Goal: Task Accomplishment & Management: Complete application form

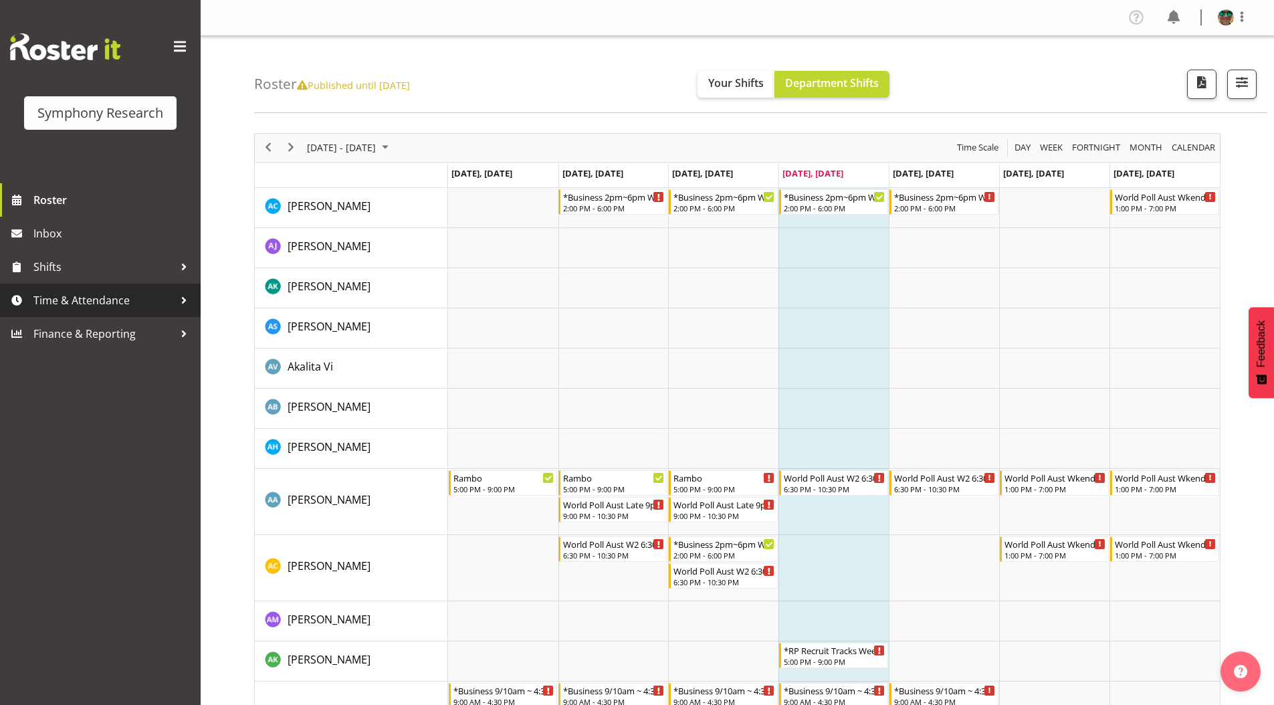
click at [66, 299] on span "Time & Attendance" at bounding box center [103, 300] width 140 height 20
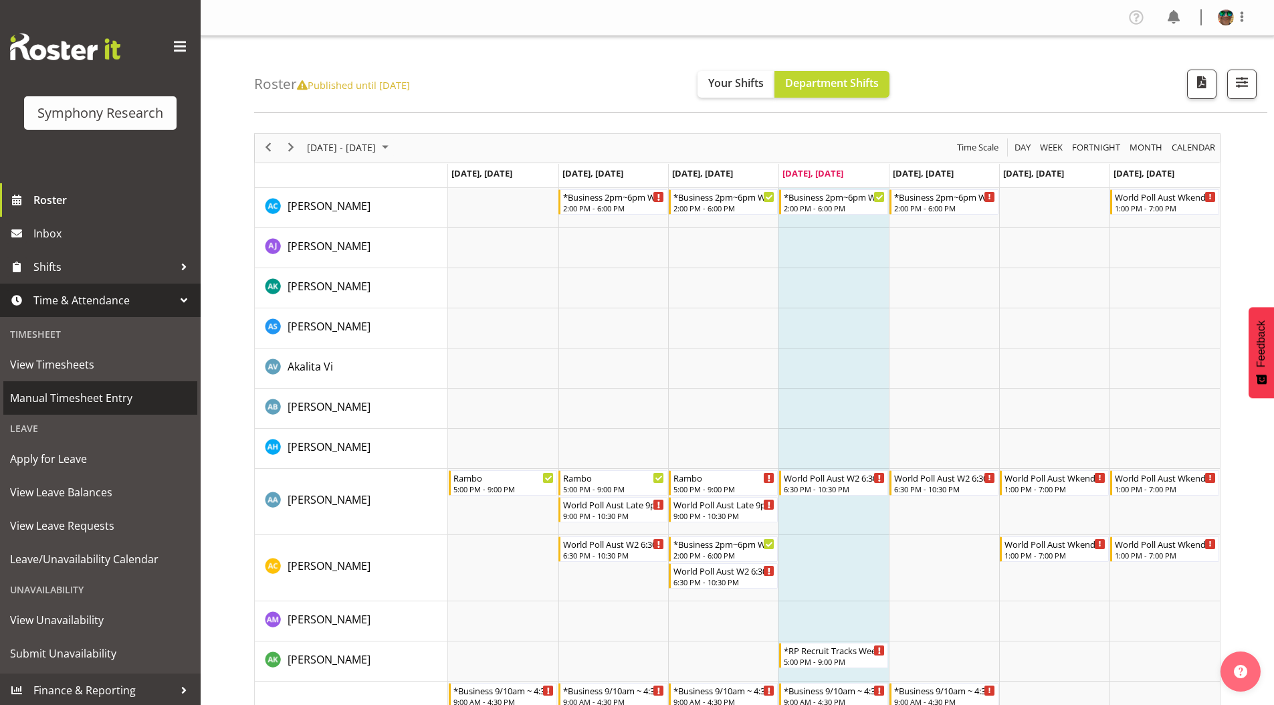
click at [73, 386] on link "Manual Timesheet Entry" at bounding box center [100, 397] width 194 height 33
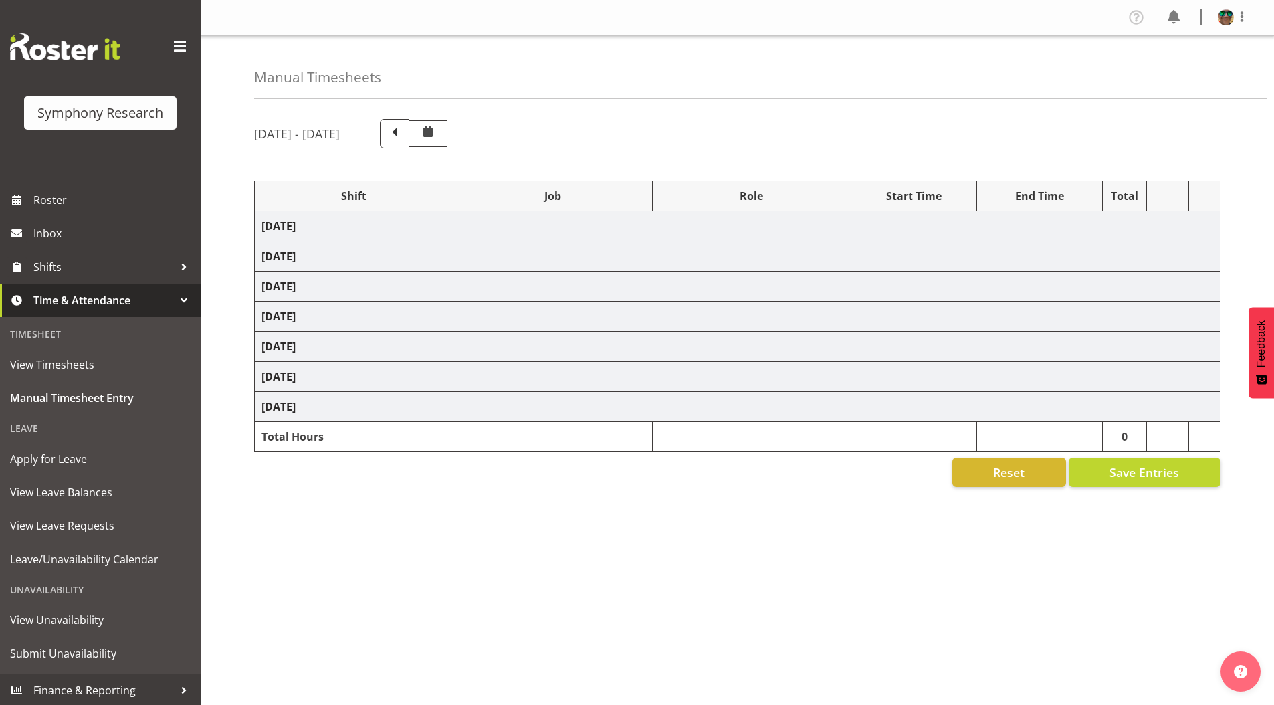
select select "4583"
select select "743"
select select "4583"
select select "9426"
select select "4583"
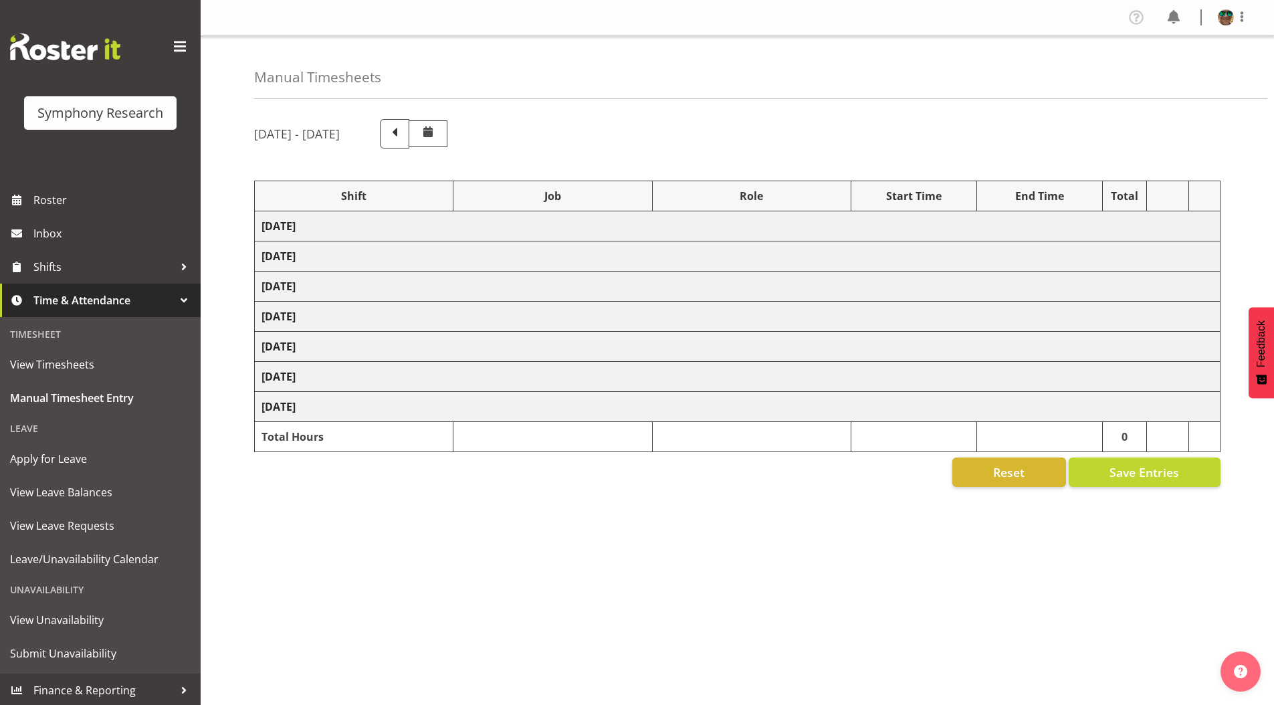
select select
select select "4583"
select select "10731"
select select "4583"
select select "10730"
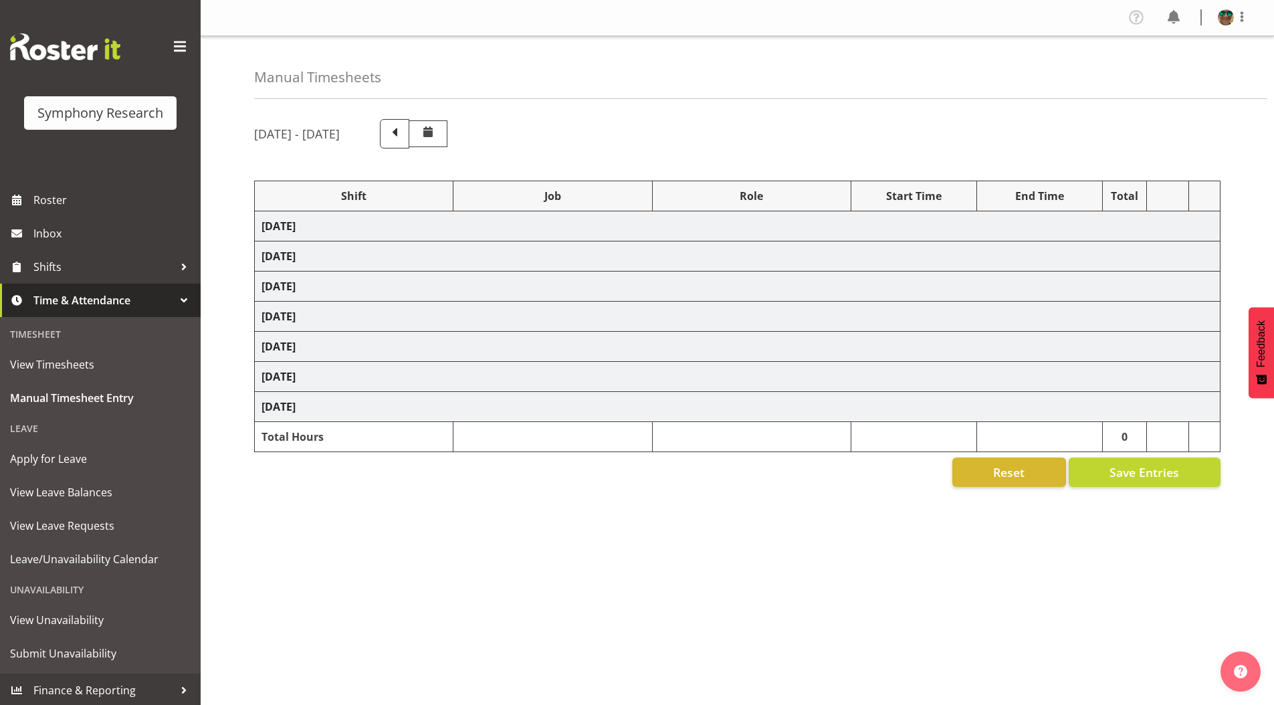
select select "4583"
select select "10485"
select select "4583"
select select "9426"
select select "4583"
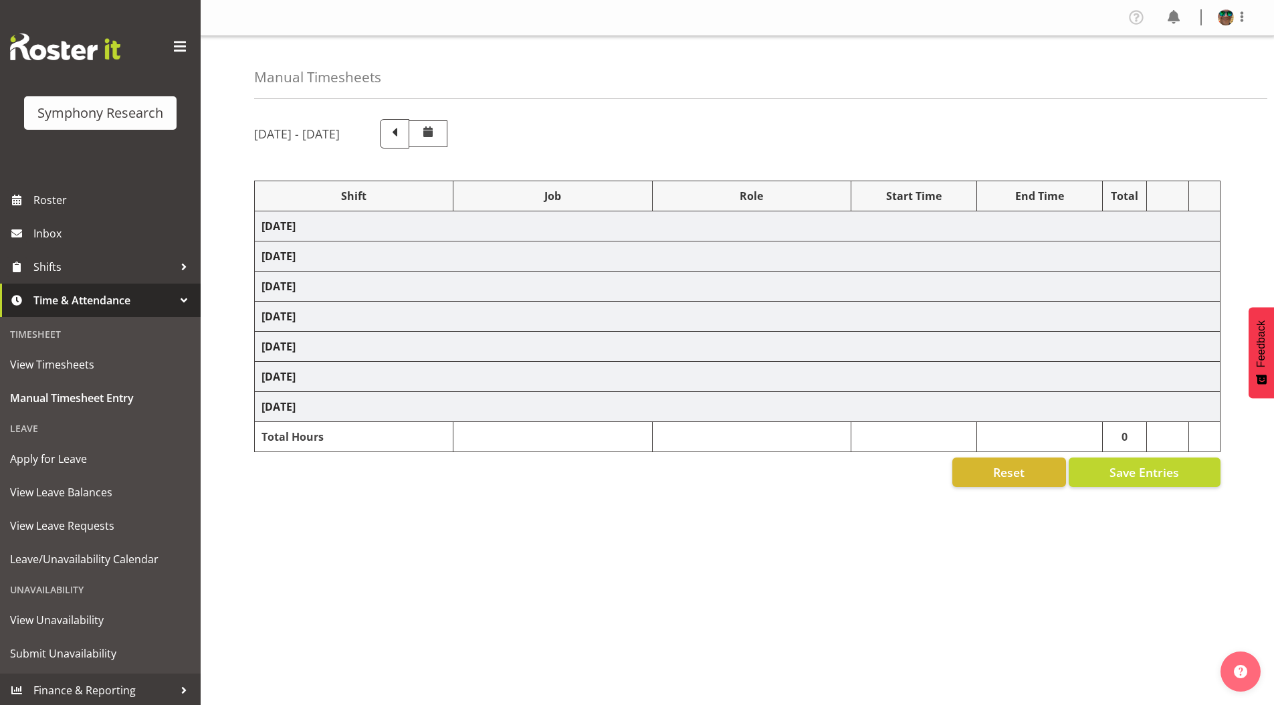
select select "10731"
select select "4583"
select select "10731"
select select "4583"
select select "10730"
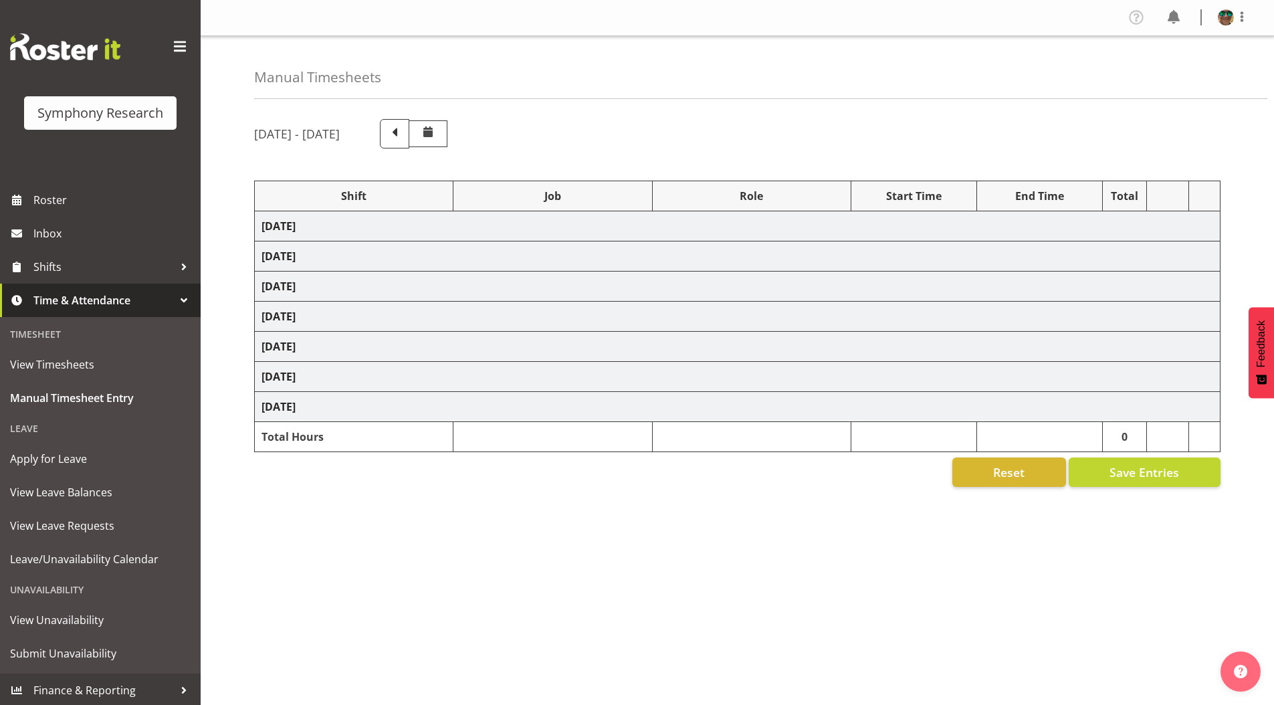
select select "4583"
select select "10499"
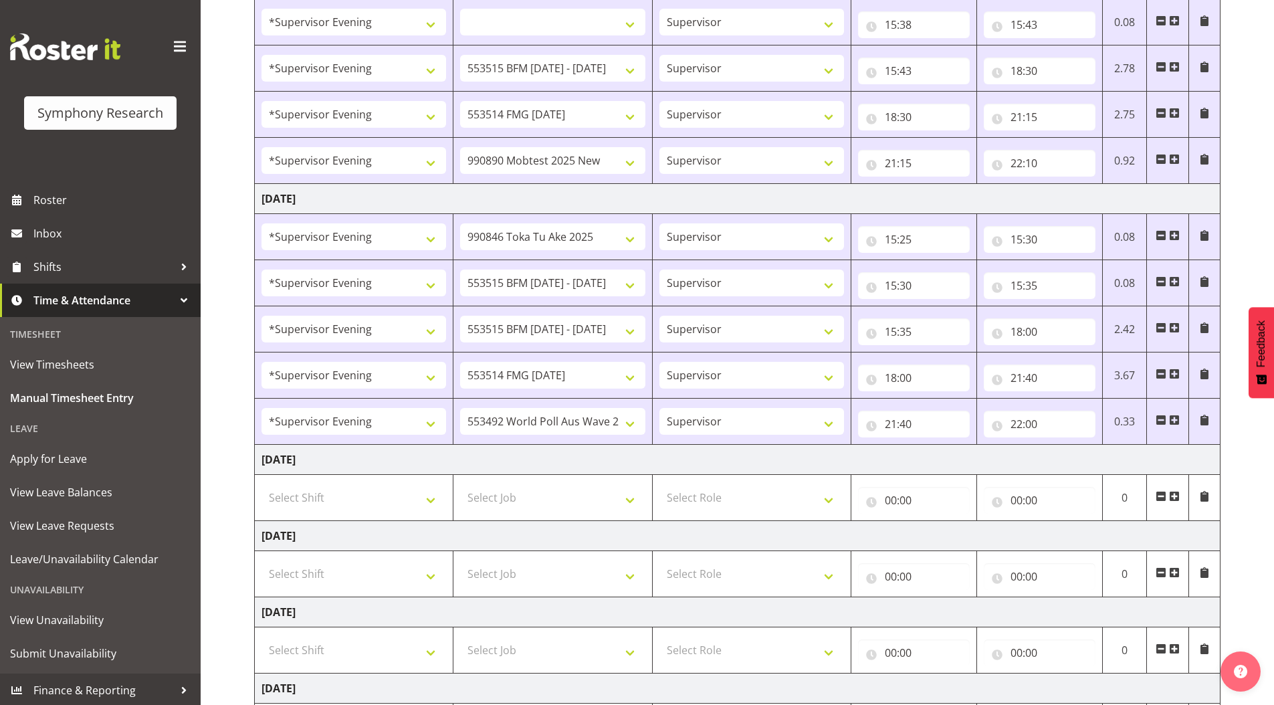
scroll to position [540, 0]
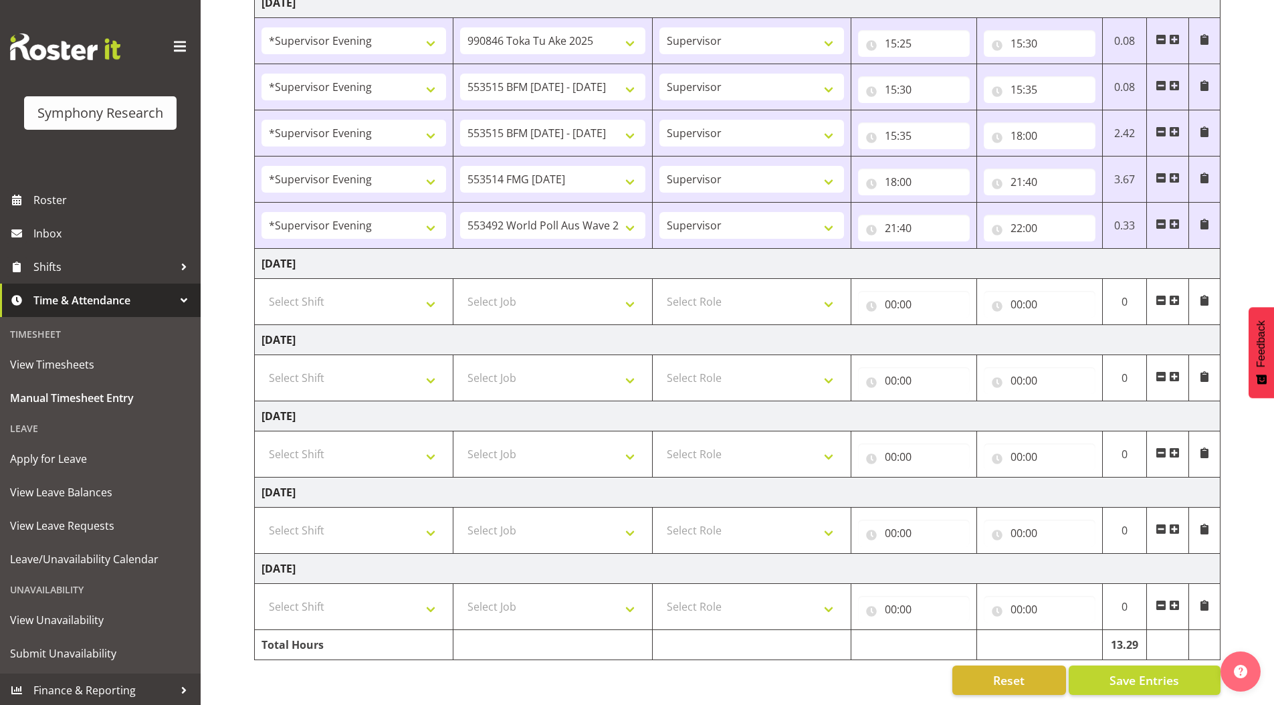
click at [1171, 371] on span at bounding box center [1174, 376] width 11 height 11
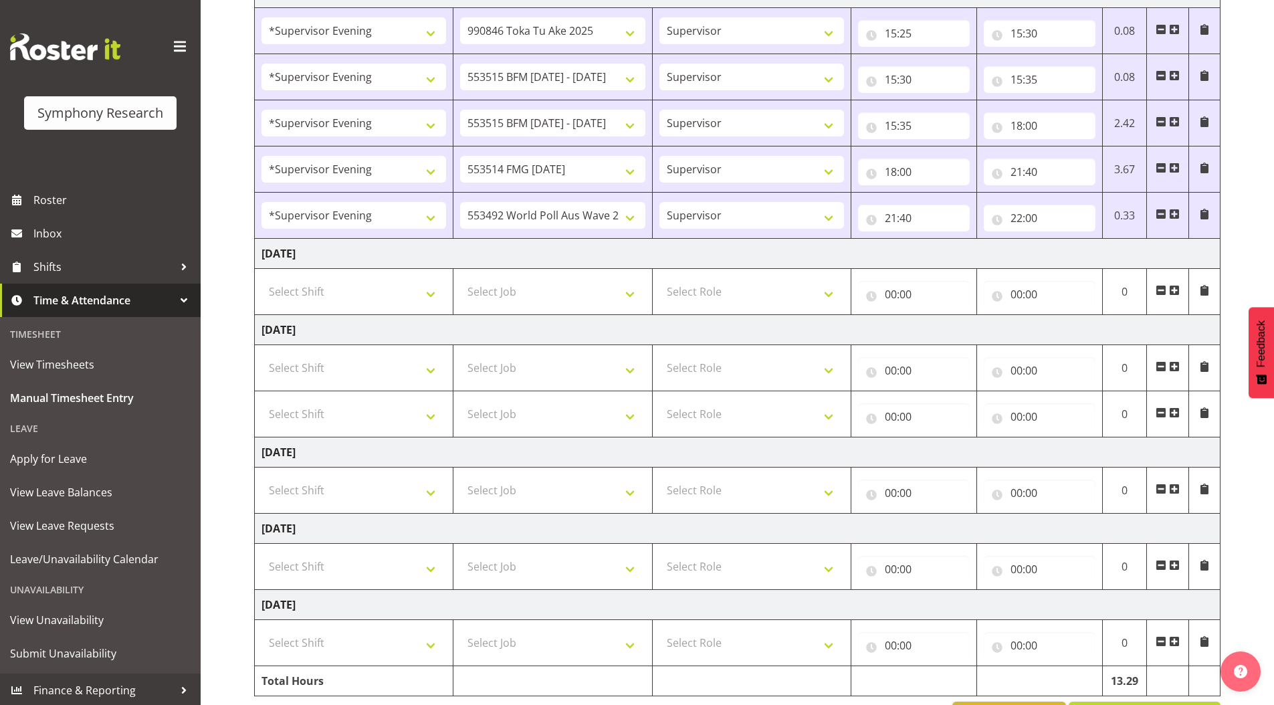
click at [1174, 411] on span at bounding box center [1174, 412] width 11 height 11
select select
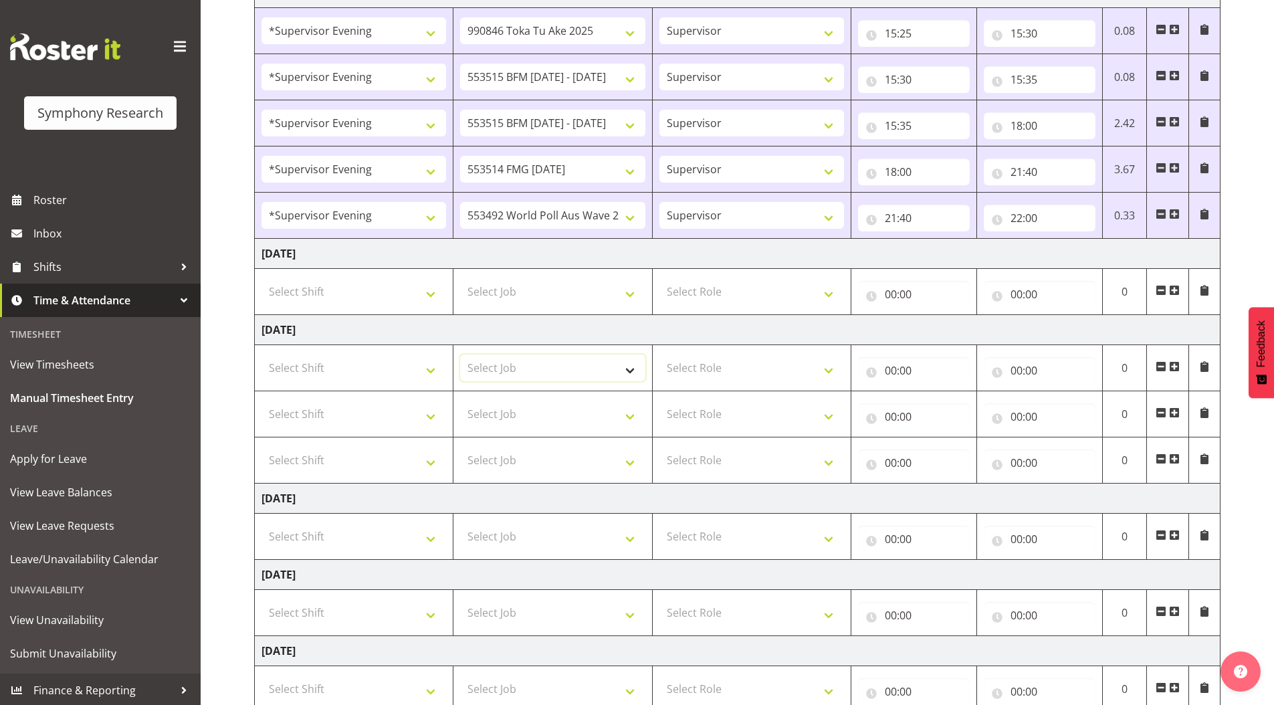
click at [519, 361] on select "Select Job 550060 IF Admin 553492 World Poll Aus Wave 2 Main 2025 553493 World …" at bounding box center [552, 367] width 185 height 27
select select "743"
click at [460, 354] on select "Select Job 550060 IF Admin 553492 World Poll Aus Wave 2 Main 2025 553493 World …" at bounding box center [552, 367] width 185 height 27
select select
click at [501, 421] on select "Select Job 550060 IF Admin 553492 World Poll Aus Wave 2 Main 2025 553493 World …" at bounding box center [552, 413] width 185 height 27
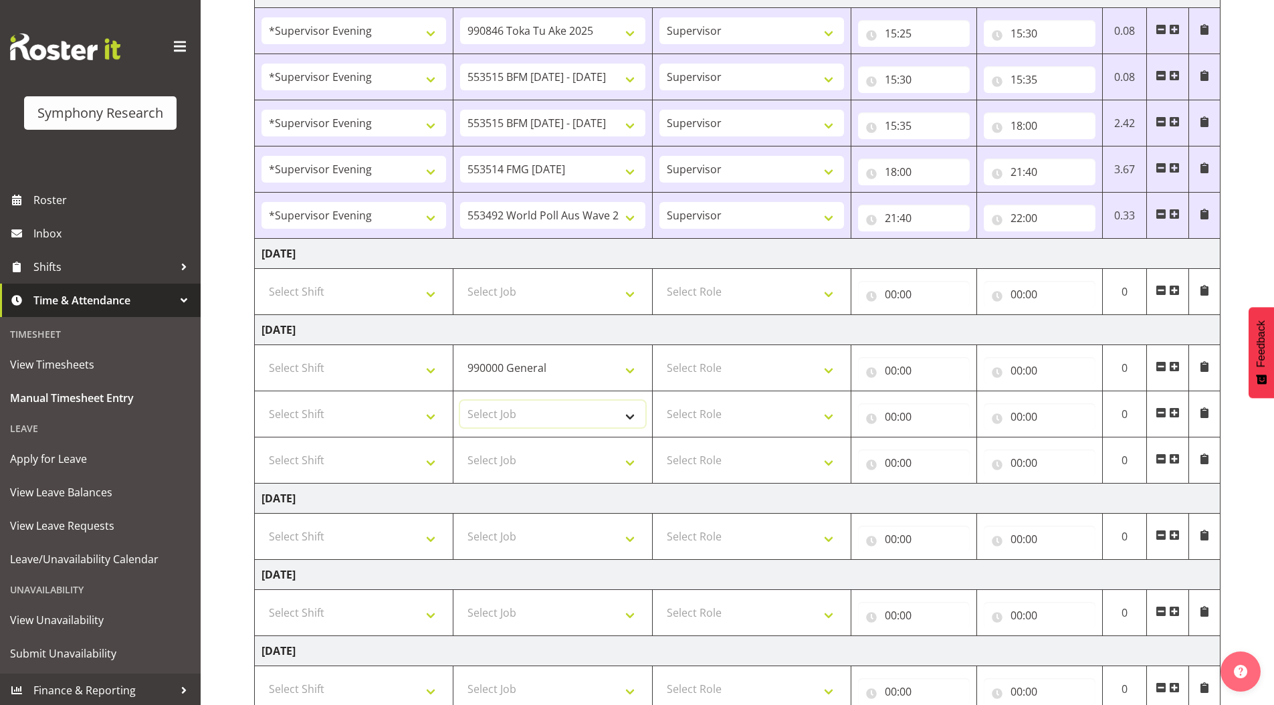
select select "9426"
click at [460, 400] on select "Select Job 550060 IF Admin 553492 World Poll Aus Wave 2 Main 2025 553493 World …" at bounding box center [552, 413] width 185 height 27
select select
click at [499, 460] on select "Select Job 550060 IF Admin 553492 World Poll Aus Wave 2 Main 2025 553493 World …" at bounding box center [552, 460] width 185 height 27
select select "10731"
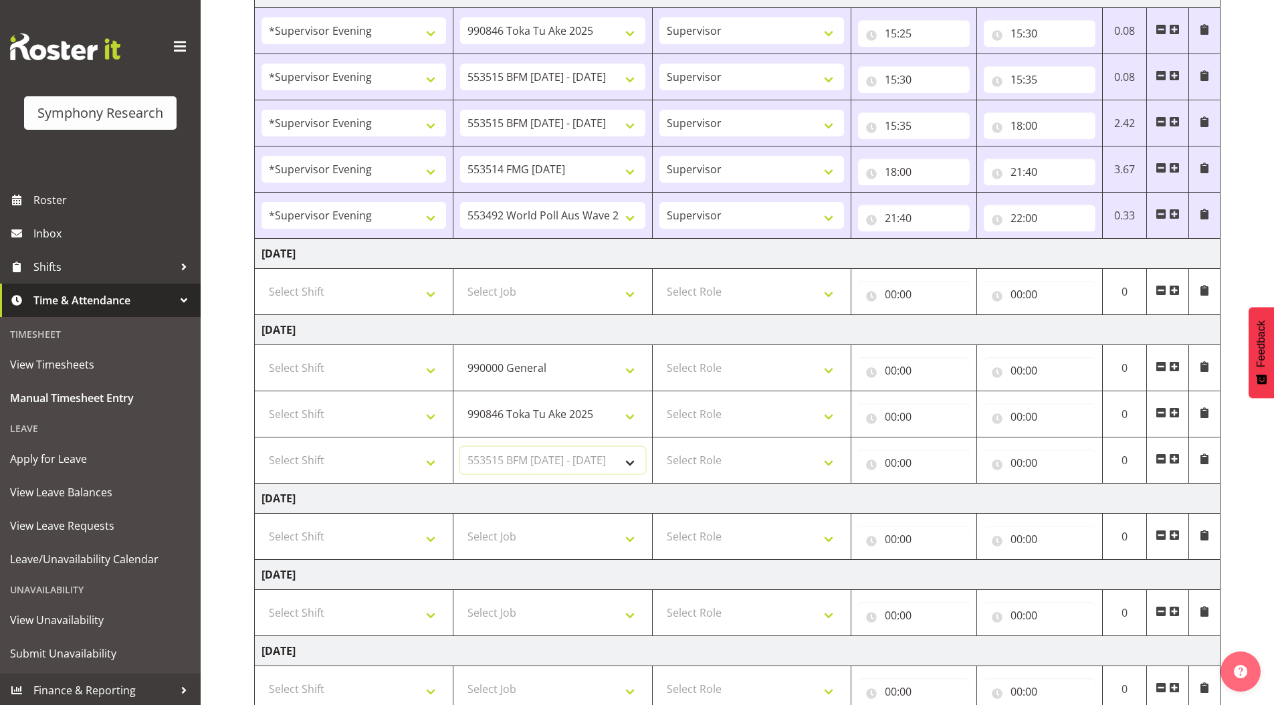
click at [460, 447] on select "Select Job 550060 IF Admin 553492 World Poll Aus Wave 2 Main 2025 553493 World …" at bounding box center [552, 460] width 185 height 27
click at [1175, 457] on span at bounding box center [1174, 458] width 11 height 11
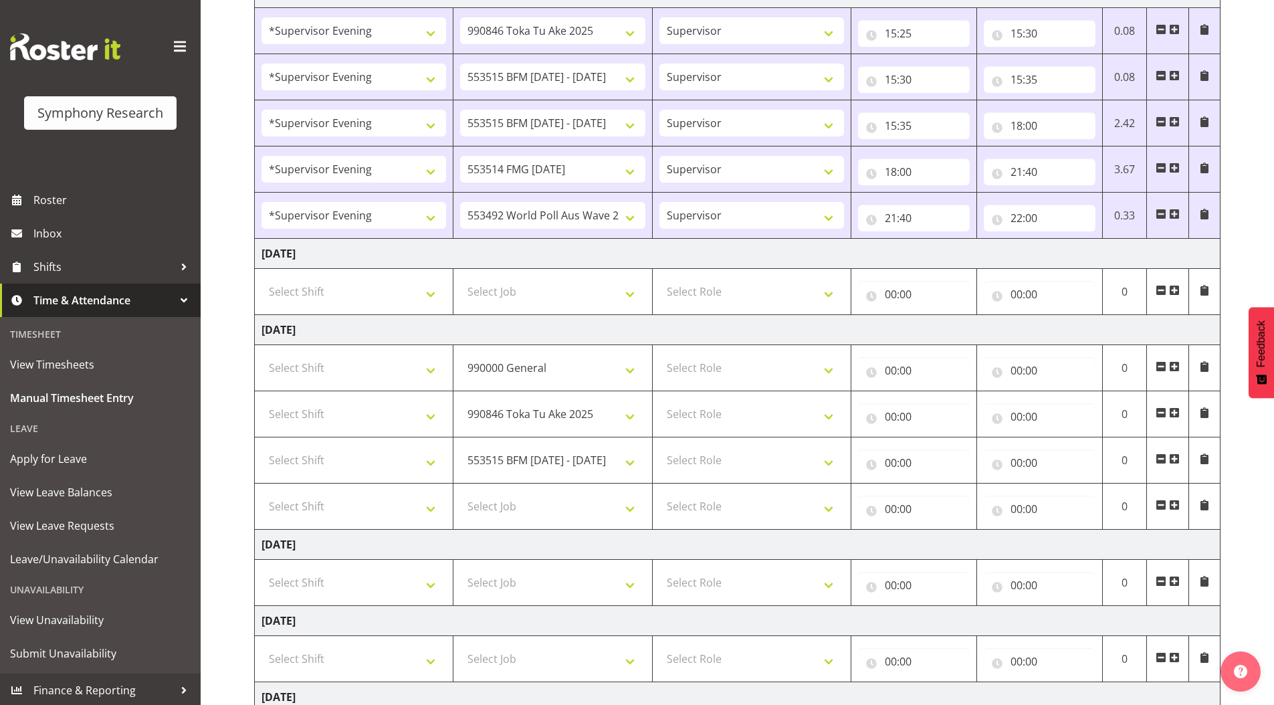
click at [1173, 504] on span at bounding box center [1174, 504] width 11 height 11
select select
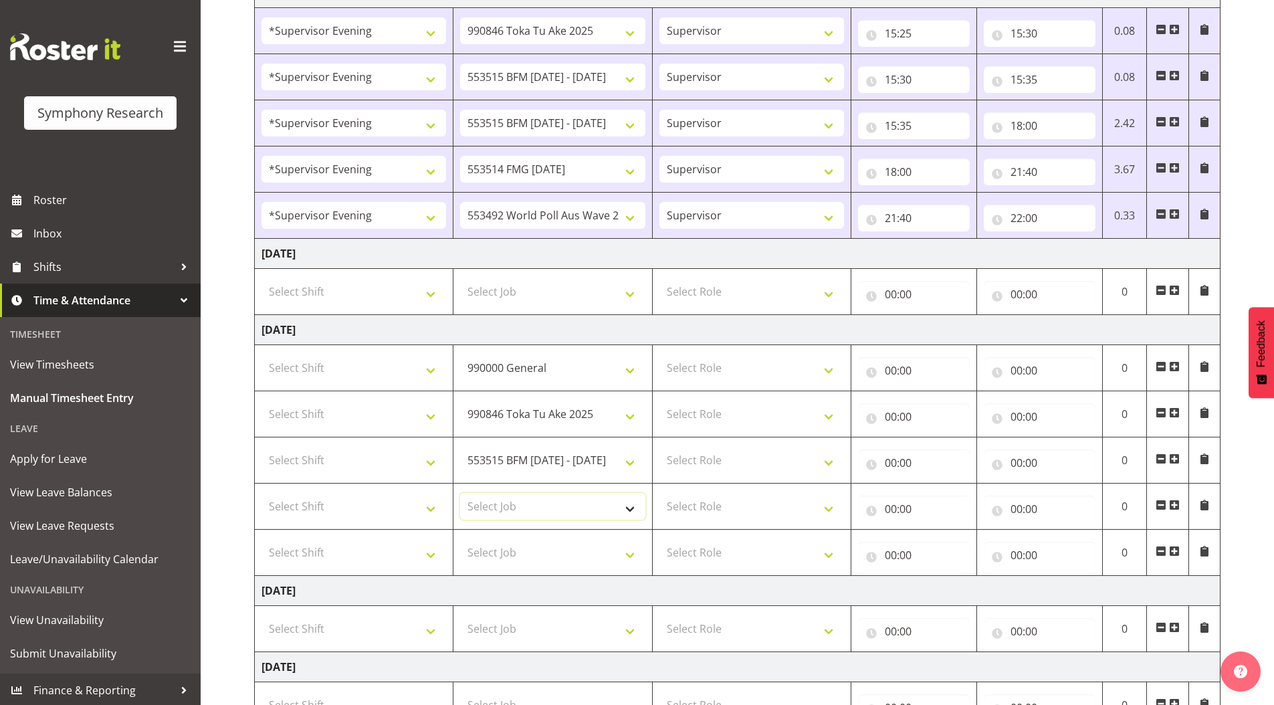
click at [507, 503] on select "Select Job 550060 IF Admin 553492 World Poll Aus Wave 2 Main 2025 553493 World …" at bounding box center [552, 506] width 185 height 27
select select "10731"
click at [460, 493] on select "Select Job 550060 IF Admin 553492 World Poll Aus Wave 2 Main 2025 553493 World …" at bounding box center [552, 506] width 185 height 27
select select
click at [508, 548] on select "Select Job 550060 IF Admin 553492 World Poll Aus Wave 2 Main 2025 553493 World …" at bounding box center [552, 552] width 185 height 27
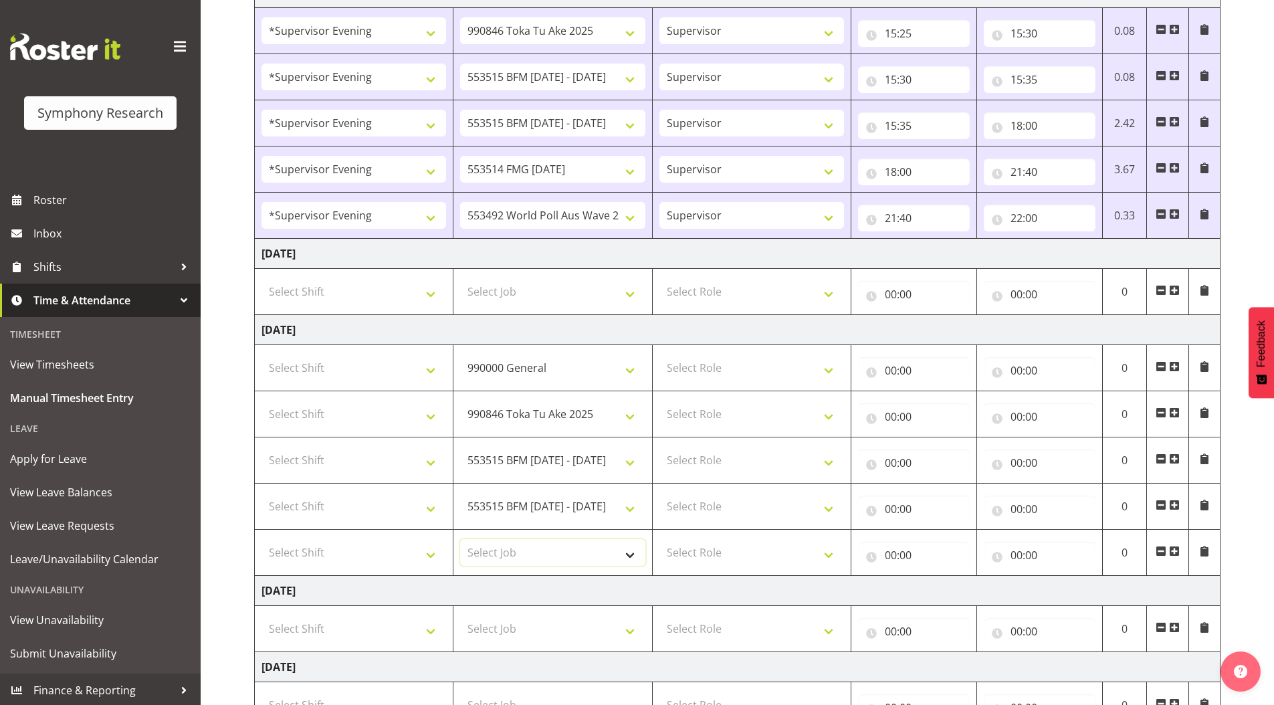
select select "10730"
click at [460, 539] on select "Select Job 550060 IF Admin 553492 World Poll Aus Wave 2 Main 2025 553493 World …" at bounding box center [552, 552] width 185 height 27
click at [1177, 548] on span at bounding box center [1174, 551] width 11 height 11
select select
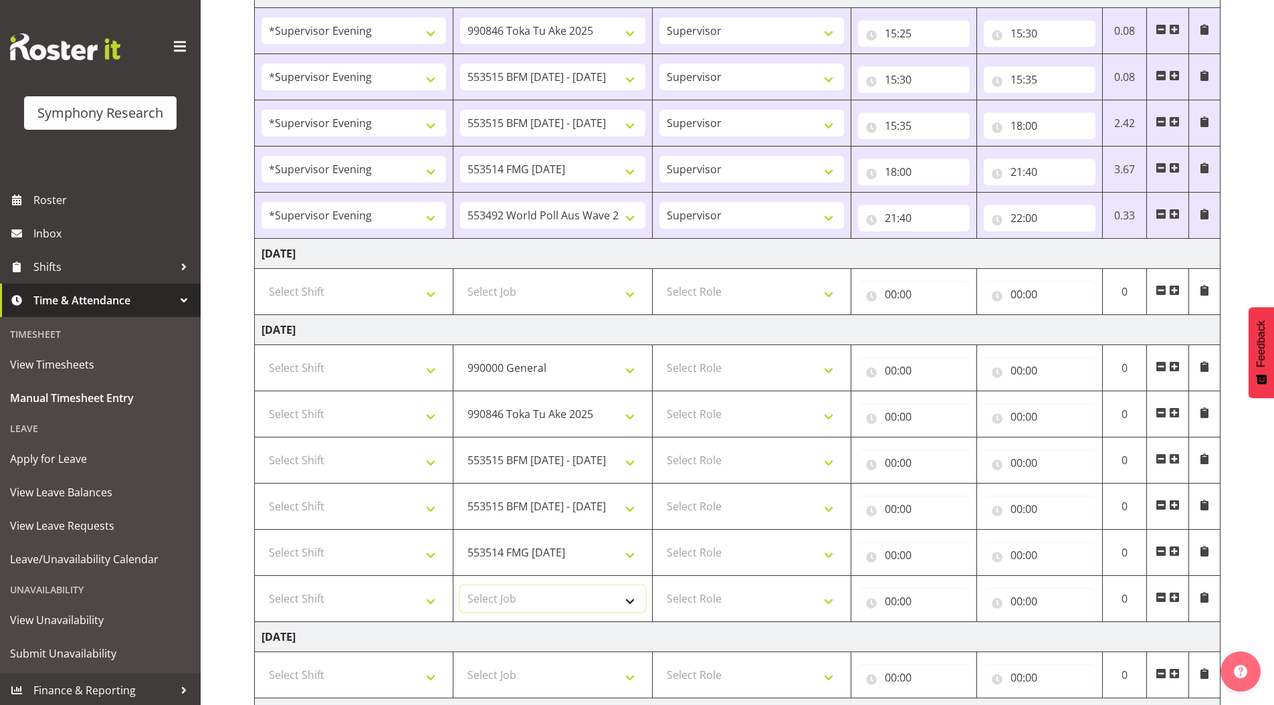
click at [505, 595] on select "Select Job 550060 IF Admin 553492 World Poll Aus Wave 2 Main 2025 553493 World …" at bounding box center [552, 598] width 185 height 27
select select "10575"
click at [460, 585] on select "Select Job 550060 IF Admin 553492 World Poll Aus Wave 2 Main 2025 553493 World …" at bounding box center [552, 598] width 185 height 27
select select
drag, startPoint x: 691, startPoint y: 360, endPoint x: 701, endPoint y: 380, distance: 22.4
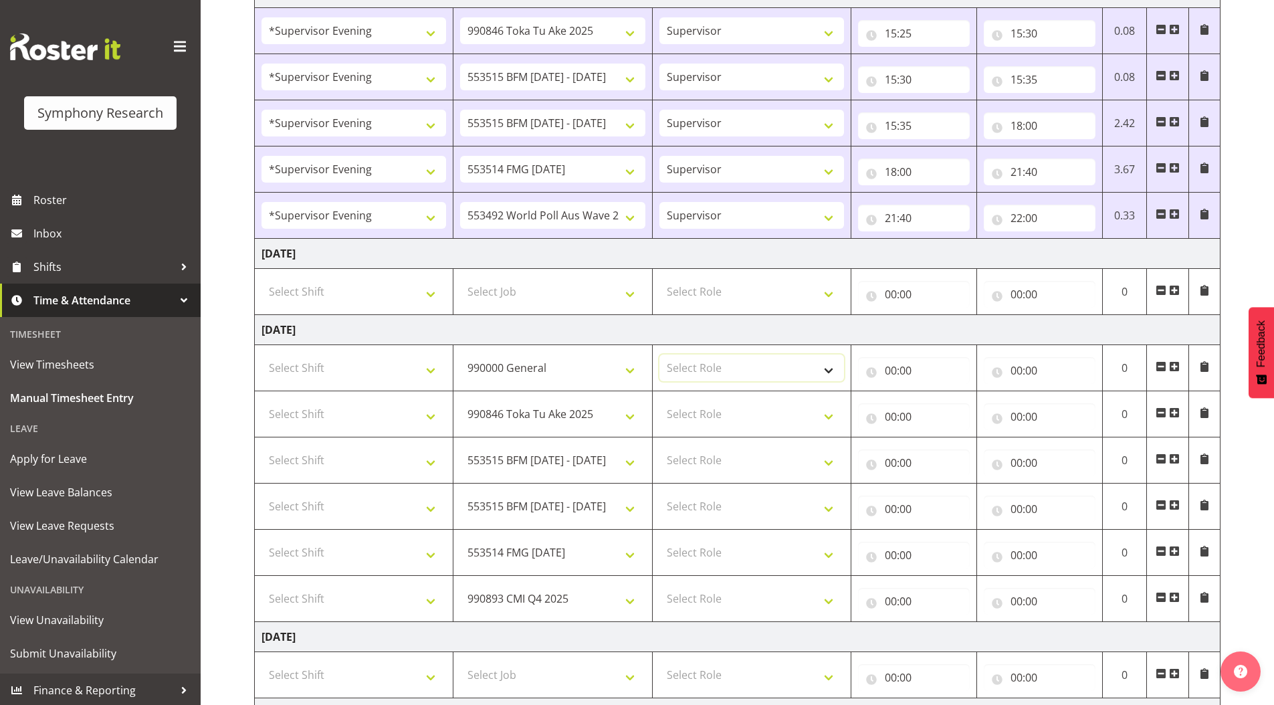
click at [691, 360] on select "Select Role Supervisor Briefing Interviewing" at bounding box center [751, 367] width 185 height 27
select select "45"
click at [659, 354] on select "Select Role Supervisor Briefing Interviewing" at bounding box center [751, 367] width 185 height 27
select select
click at [705, 417] on select "Select Role Supervisor Briefing Interviewing" at bounding box center [751, 413] width 185 height 27
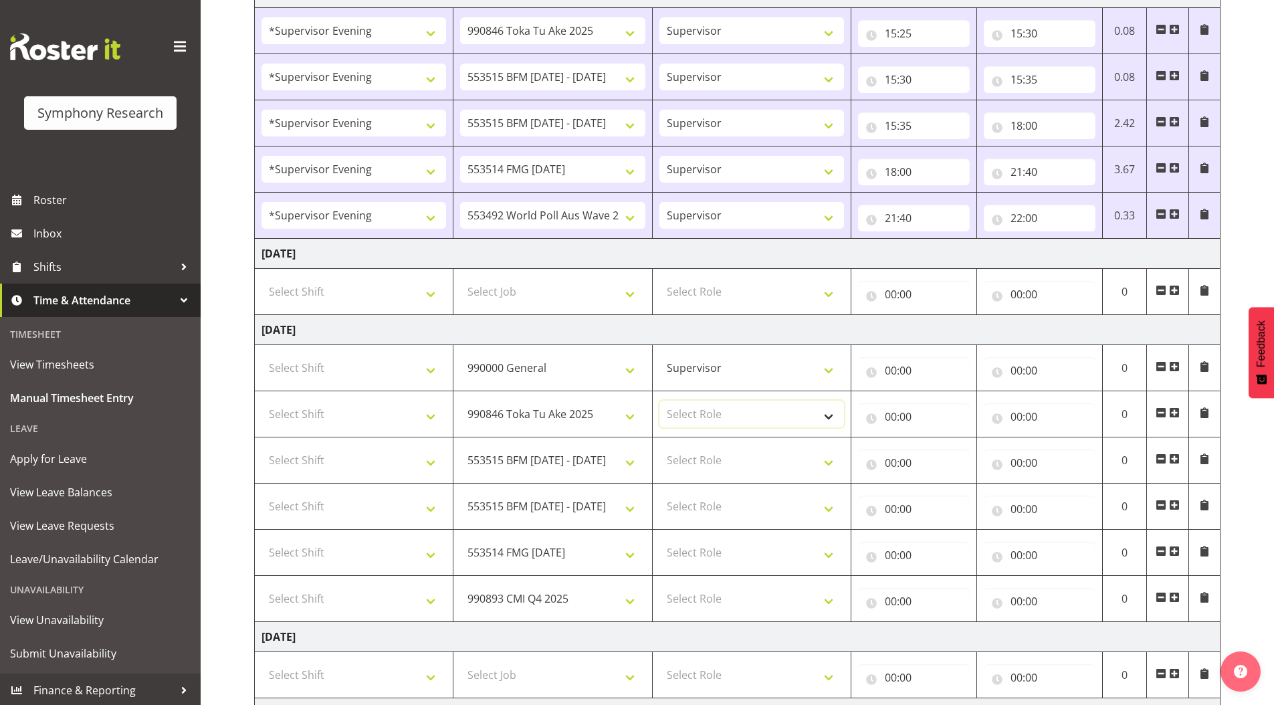
select select "45"
click at [659, 400] on select "Select Role Supervisor Briefing Interviewing" at bounding box center [751, 413] width 185 height 27
click at [701, 454] on select "Select Role Supervisor Briefing Interviewing" at bounding box center [751, 460] width 185 height 27
select select
select select "45"
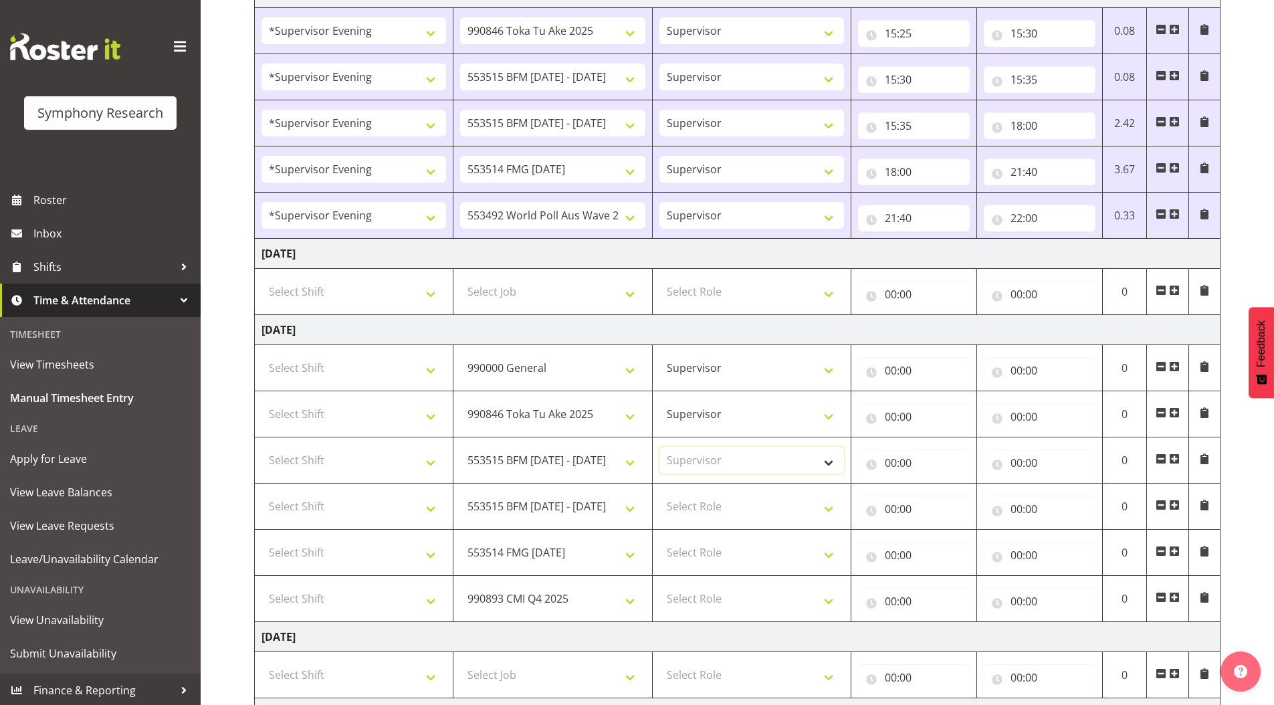
click at [659, 447] on select "Select Role Supervisor Briefing Interviewing" at bounding box center [751, 460] width 185 height 27
select select
click at [693, 506] on select "Select Role Supervisor Briefing Interviewing" at bounding box center [751, 506] width 185 height 27
select select "45"
click at [659, 493] on select "Select Role Supervisor Briefing Interviewing" at bounding box center [751, 506] width 185 height 27
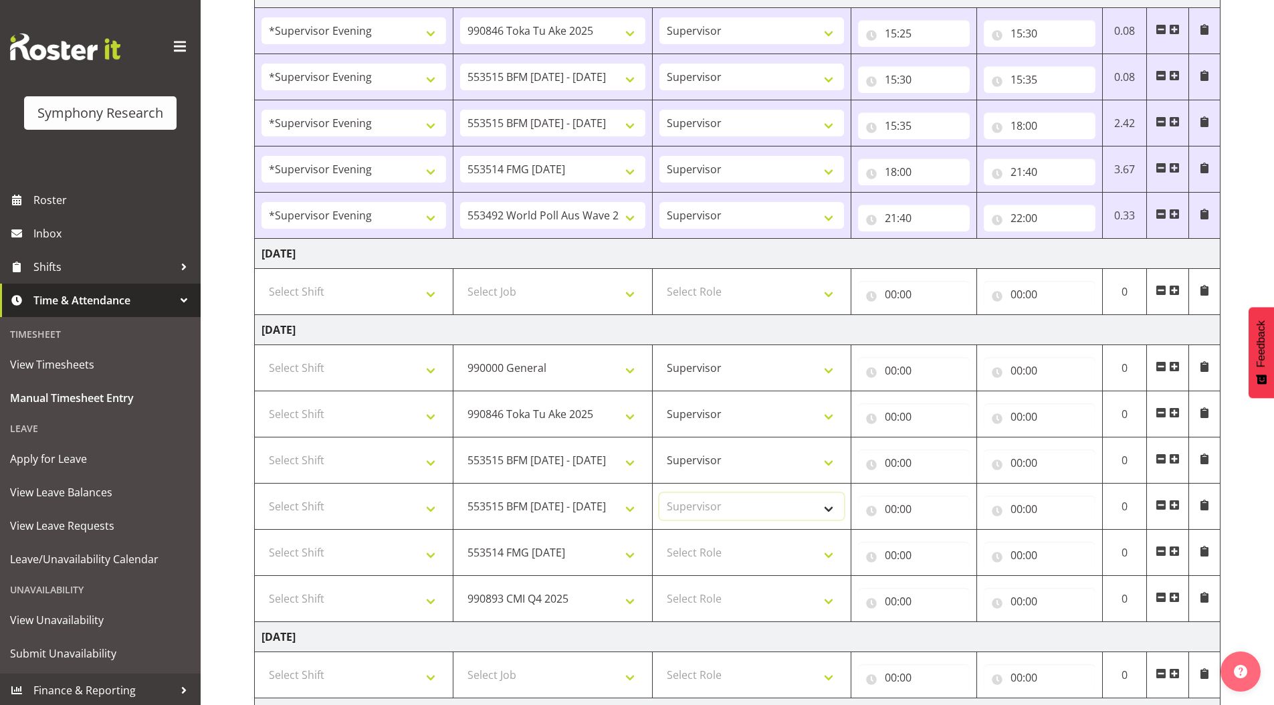
select select
click at [687, 552] on select "Select Role Supervisor Briefing Interviewing" at bounding box center [751, 552] width 185 height 27
select select "45"
click at [659, 539] on select "Select Role Supervisor Briefing Interviewing" at bounding box center [751, 552] width 185 height 27
select select
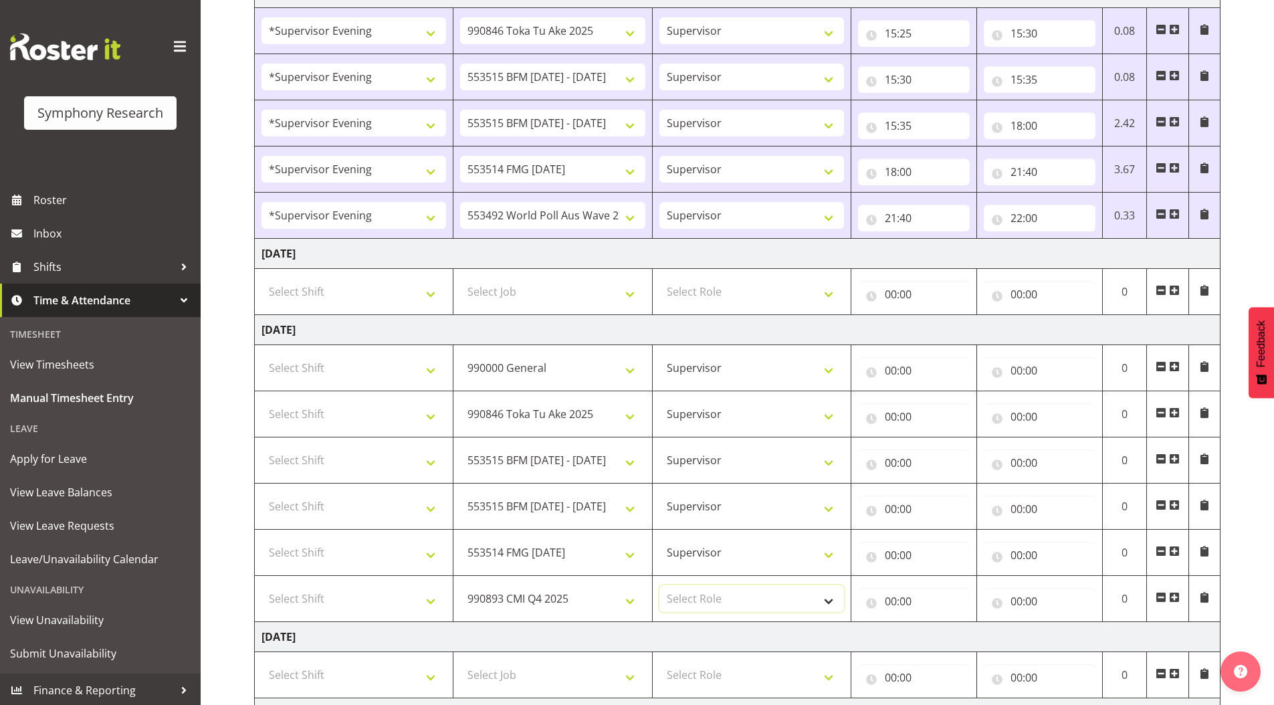
click at [681, 604] on select "Select Role Supervisor Briefing Interviewing" at bounding box center [751, 598] width 185 height 27
select select "45"
click at [659, 585] on select "Select Role Supervisor Briefing Interviewing" at bounding box center [751, 598] width 185 height 27
select select
click at [310, 370] on select "Select Shift !!Weekend Residential (Roster IT Shift Label) *Business 9/10am ~ 4…" at bounding box center [353, 367] width 185 height 27
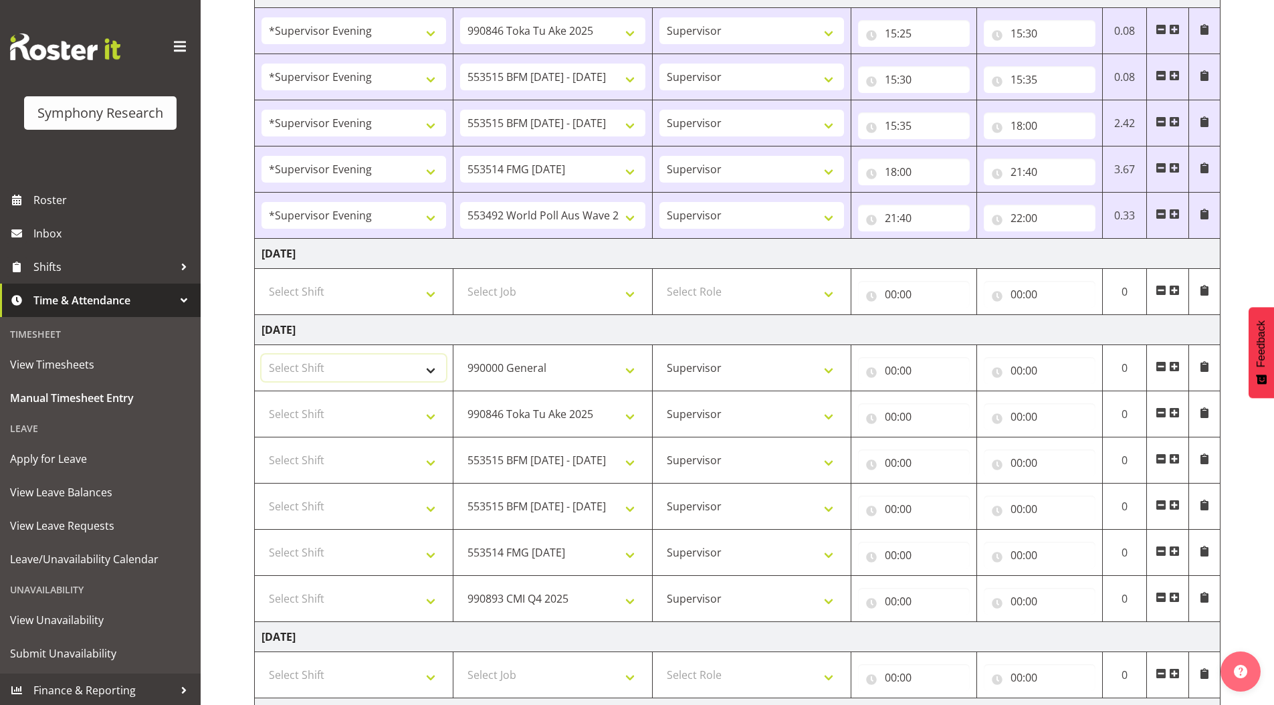
select select "19164"
click at [261, 354] on select "Select Shift !!Weekend Residential (Roster IT Shift Label) *Business 9/10am ~ 4…" at bounding box center [353, 367] width 185 height 27
select select
click at [320, 413] on select "Select Shift !!Weekend Residential (Roster IT Shift Label) *Business 9/10am ~ 4…" at bounding box center [353, 413] width 185 height 27
select select "19164"
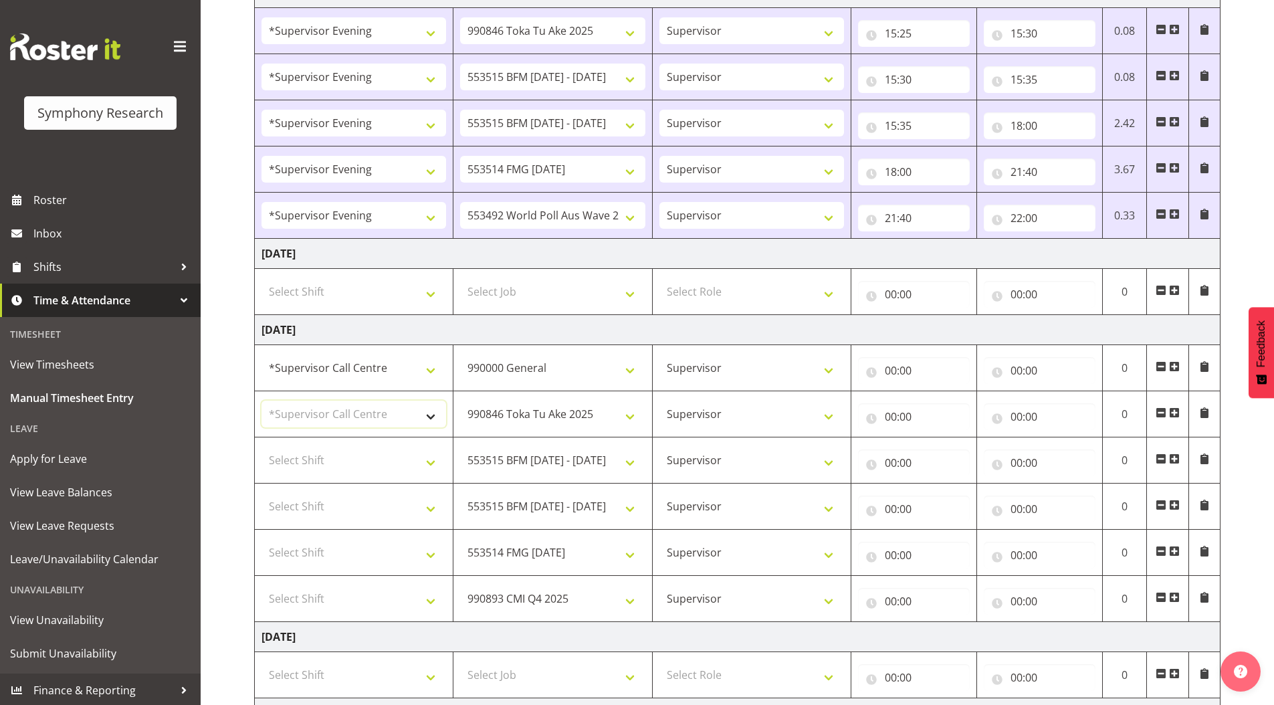
click at [261, 400] on select "Select Shift !!Weekend Residential (Roster IT Shift Label) *Business 9/10am ~ 4…" at bounding box center [353, 413] width 185 height 27
select select
click at [303, 463] on select "Select Shift !!Weekend Residential (Roster IT Shift Label) *Business 9/10am ~ 4…" at bounding box center [353, 460] width 185 height 27
select select "19164"
click at [261, 447] on select "Select Shift !!Weekend Residential (Roster IT Shift Label) *Business 9/10am ~ 4…" at bounding box center [353, 460] width 185 height 27
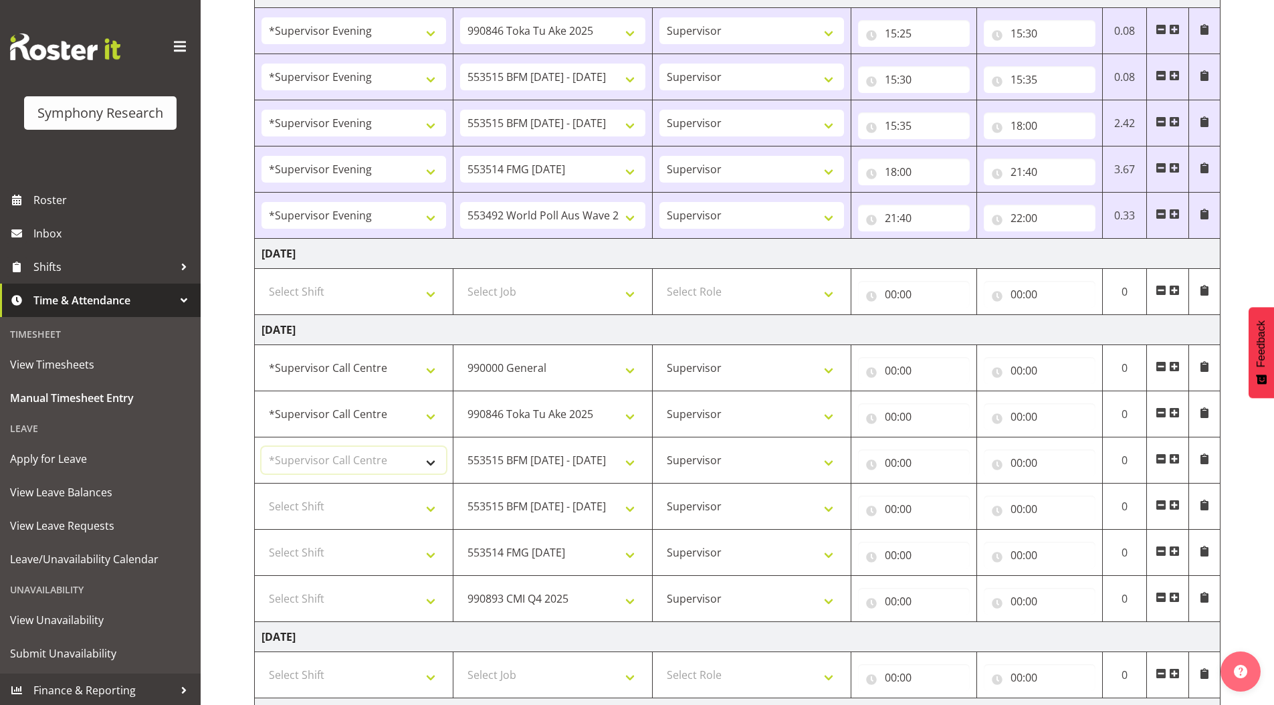
select select
click at [316, 509] on select "Select Shift !!Weekend Residential (Roster IT Shift Label) *Business 9/10am ~ 4…" at bounding box center [353, 506] width 185 height 27
select select "19164"
click at [261, 493] on select "Select Shift !!Weekend Residential (Roster IT Shift Label) *Business 9/10am ~ 4…" at bounding box center [353, 506] width 185 height 27
select select
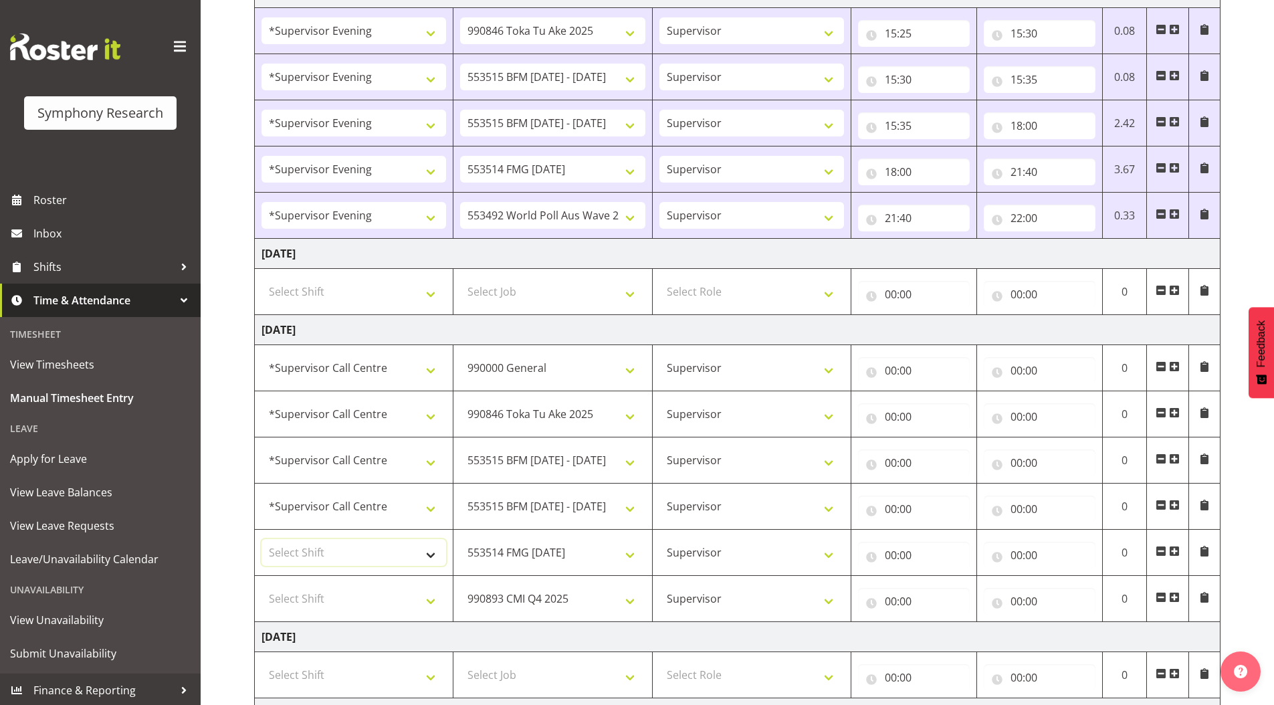
click at [317, 556] on select "Select Shift !!Weekend Residential (Roster IT Shift Label) *Business 9/10am ~ 4…" at bounding box center [353, 552] width 185 height 27
select select "19164"
click at [261, 539] on select "Select Shift !!Weekend Residential (Roster IT Shift Label) *Business 9/10am ~ 4…" at bounding box center [353, 552] width 185 height 27
select select
click at [329, 594] on select "Select Shift !!Weekend Residential (Roster IT Shift Label) *Business 9/10am ~ 4…" at bounding box center [353, 598] width 185 height 27
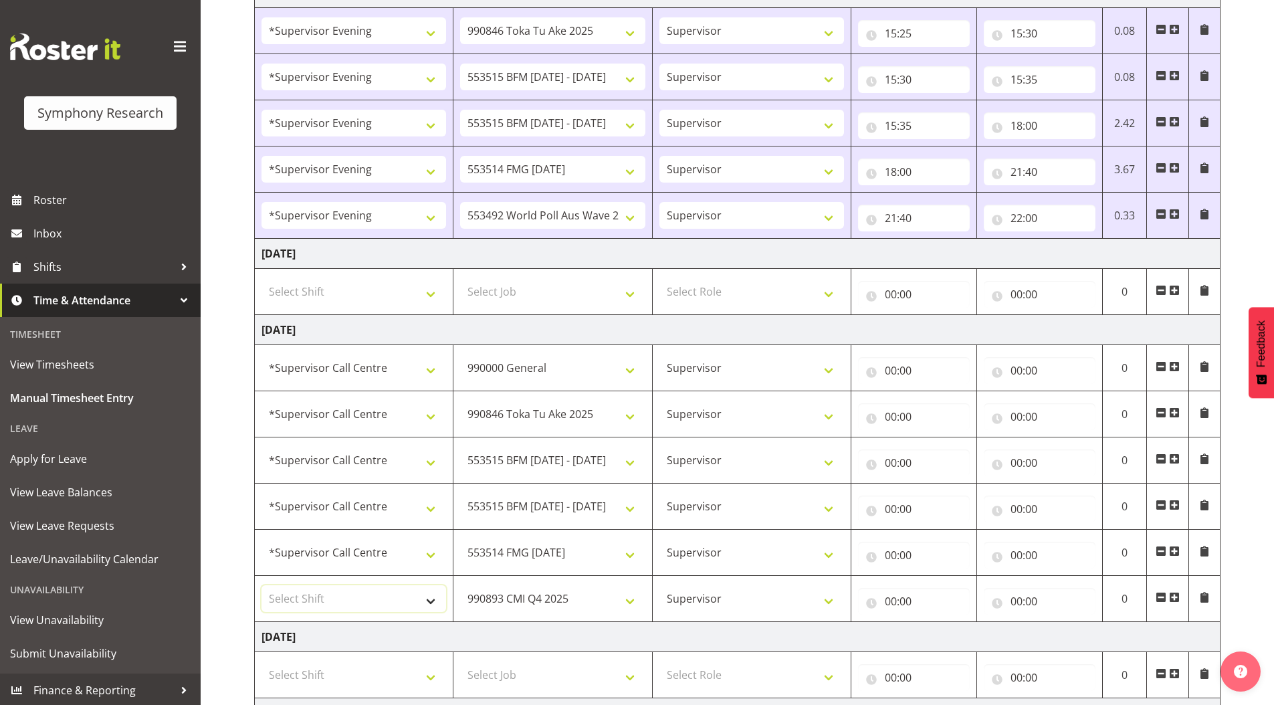
select select "19164"
click at [261, 585] on select "Select Shift !!Weekend Residential (Roster IT Shift Label) *Business 9/10am ~ 4…" at bounding box center [353, 598] width 185 height 27
select select
click at [892, 369] on input "00:00" at bounding box center [914, 370] width 112 height 27
click at [946, 405] on select "00 01 02 03 04 05 06 07 08 09 10 11 12 13 14 15 16 17 18 19 20 21 22 23" at bounding box center [949, 405] width 30 height 27
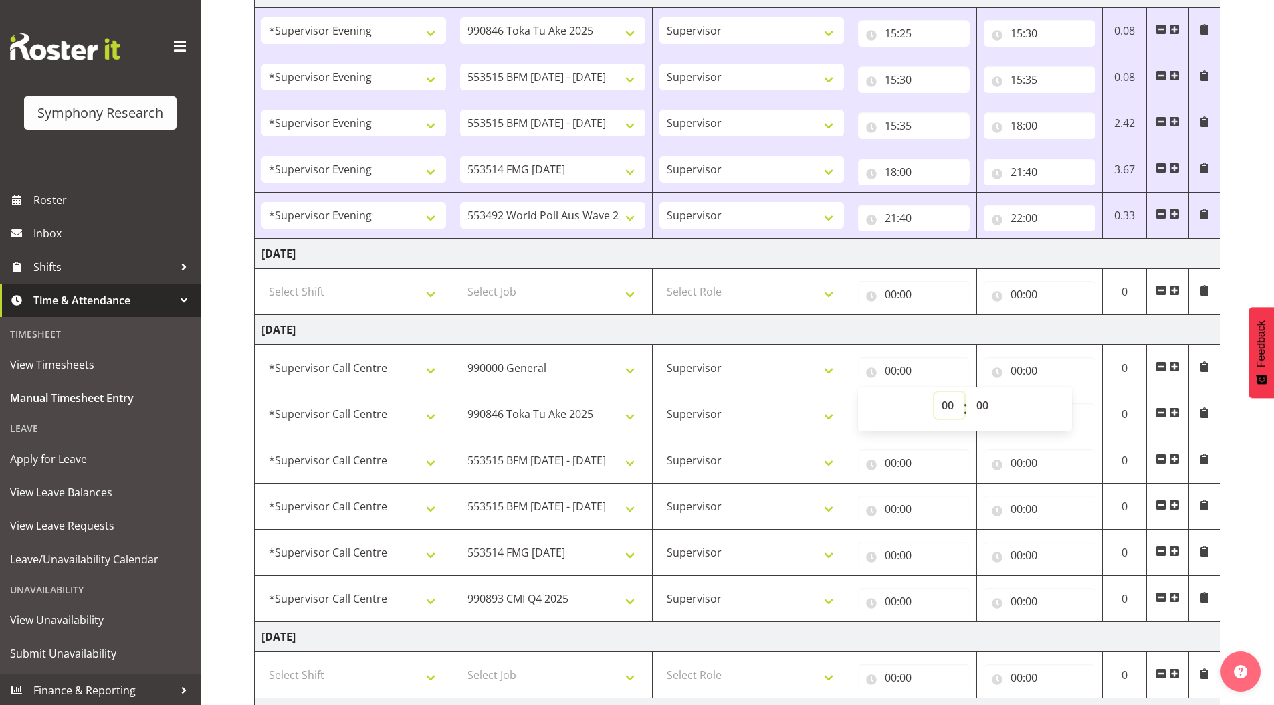
select select "15"
click at [934, 392] on select "00 01 02 03 04 05 06 07 08 09 10 11 12 13 14 15 16 17 18 19 20 21 22 23" at bounding box center [949, 405] width 30 height 27
select select
type input "15:00"
click at [981, 403] on select "00 01 02 03 04 05 06 07 08 09 10 11 12 13 14 15 16 17 18 19 20 21 22 23 24 25 2…" at bounding box center [984, 405] width 30 height 27
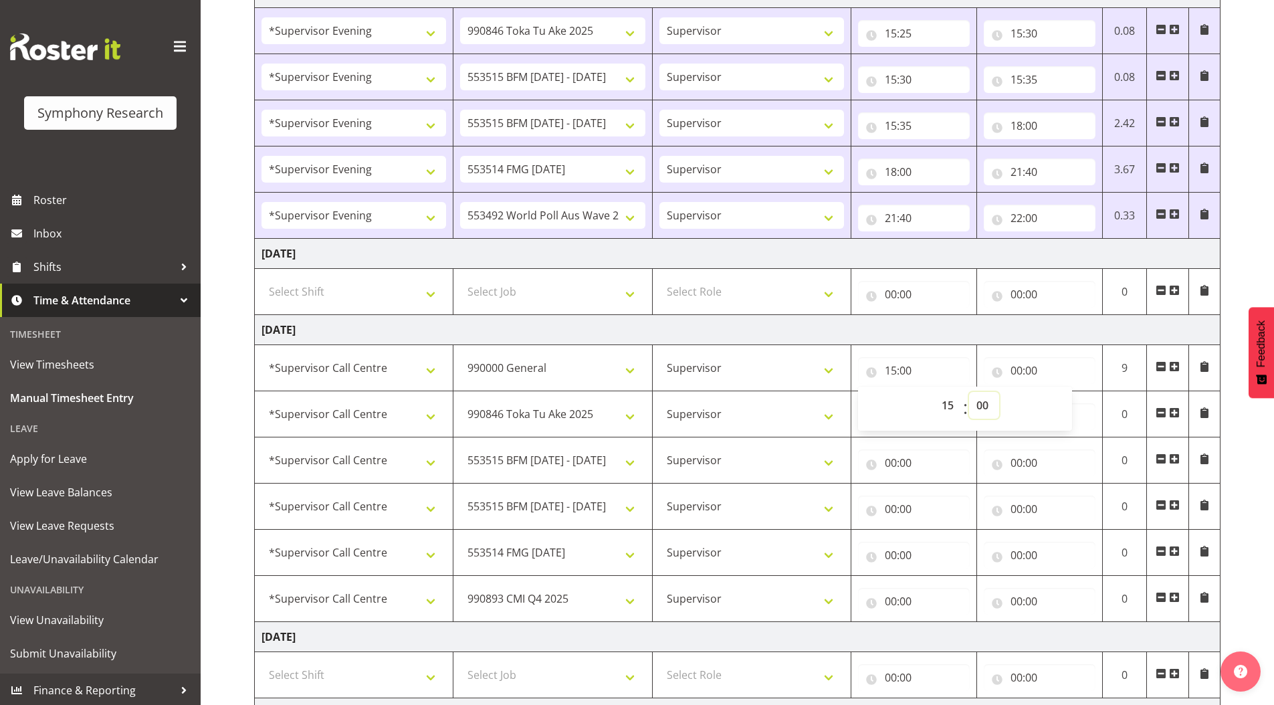
select select "23"
click at [969, 392] on select "00 01 02 03 04 05 06 07 08 09 10 11 12 13 14 15 16 17 18 19 20 21 22 23 24 25 2…" at bounding box center [984, 405] width 30 height 27
select select
type input "15:23"
